Goal: Navigation & Orientation: Find specific page/section

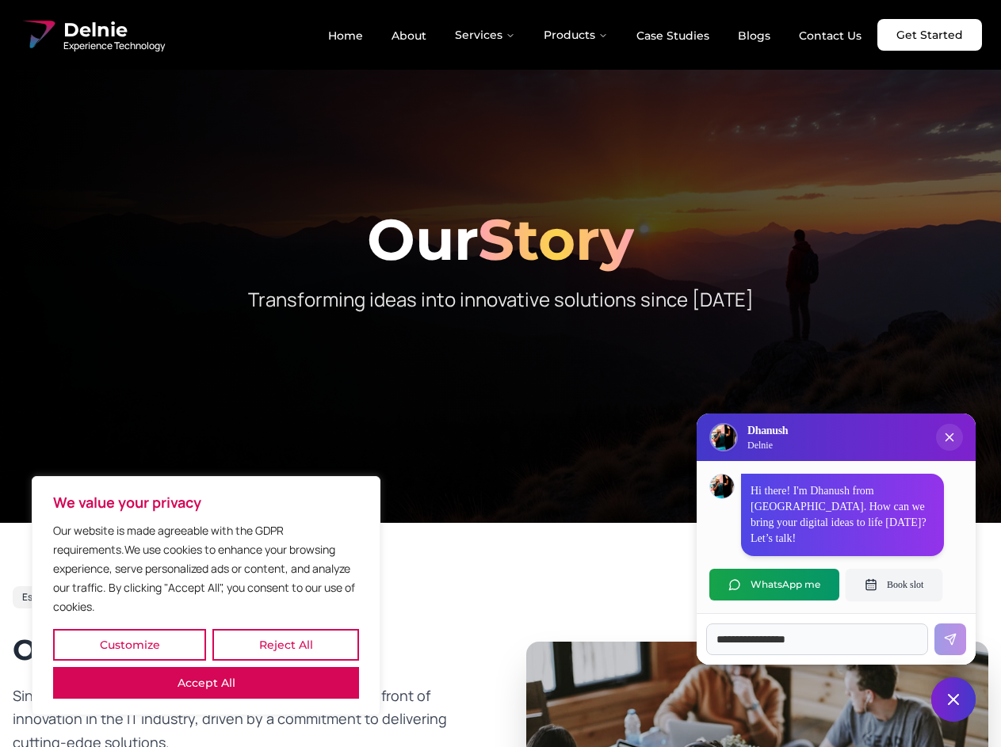
click at [129, 645] on button "Customize" at bounding box center [129, 645] width 153 height 32
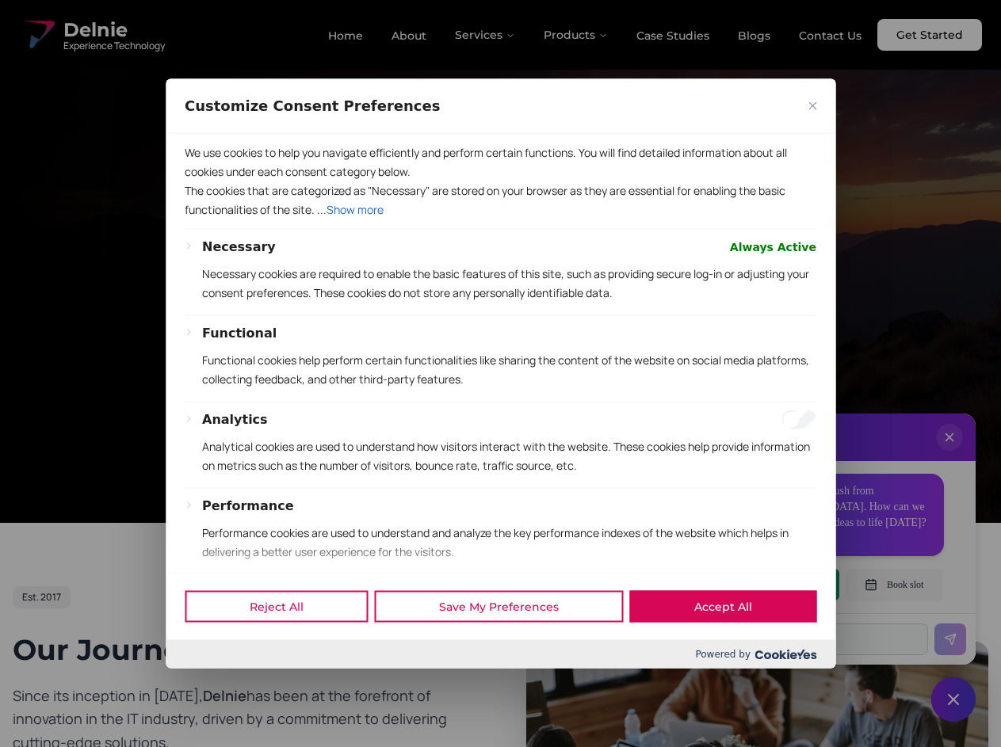
click at [285, 645] on div at bounding box center [500, 373] width 1001 height 747
click at [206, 181] on p "We use cookies to help you navigate efficiently and perform certain functions. …" at bounding box center [500, 162] width 631 height 38
click at [500, 219] on p "The cookies that are categorized as "Necessary" are stored on your browser as t…" at bounding box center [500, 200] width 631 height 38
click at [486, 35] on div at bounding box center [500, 373] width 1001 height 747
click at [576, 35] on div at bounding box center [500, 373] width 1001 height 747
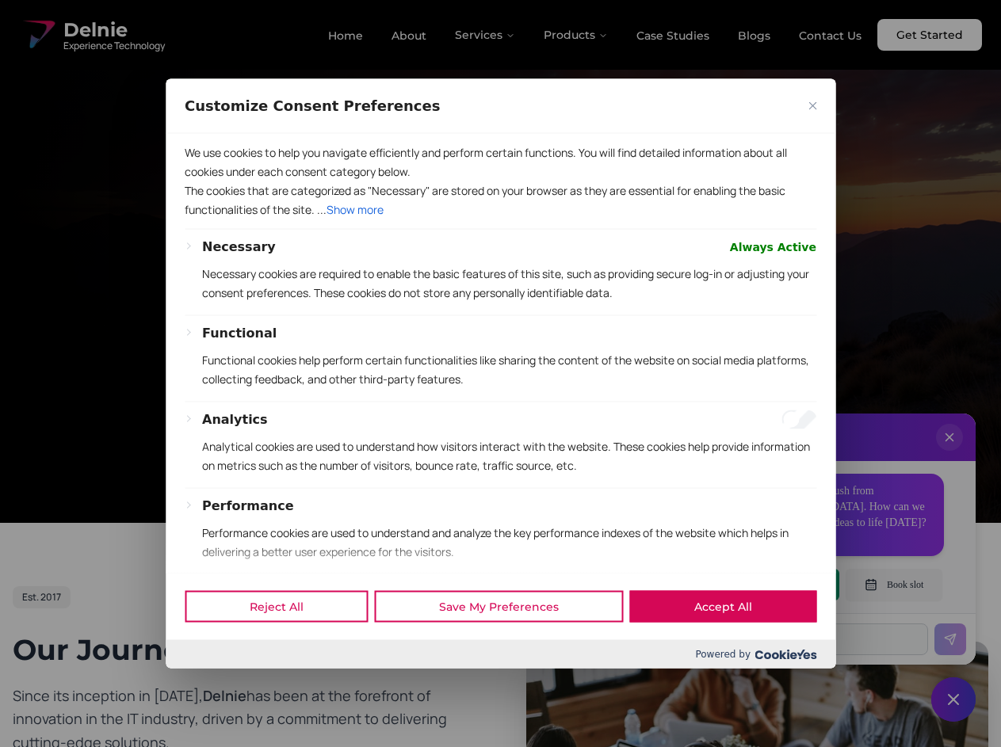
click at [949, 453] on div at bounding box center [500, 373] width 1001 height 747
click at [774, 585] on div "Reject All Save My Preferences Accept All" at bounding box center [501, 606] width 670 height 67
click at [894, 585] on div at bounding box center [500, 373] width 1001 height 747
click at [953, 700] on div at bounding box center [500, 373] width 1001 height 747
